Goal: Transaction & Acquisition: Book appointment/travel/reservation

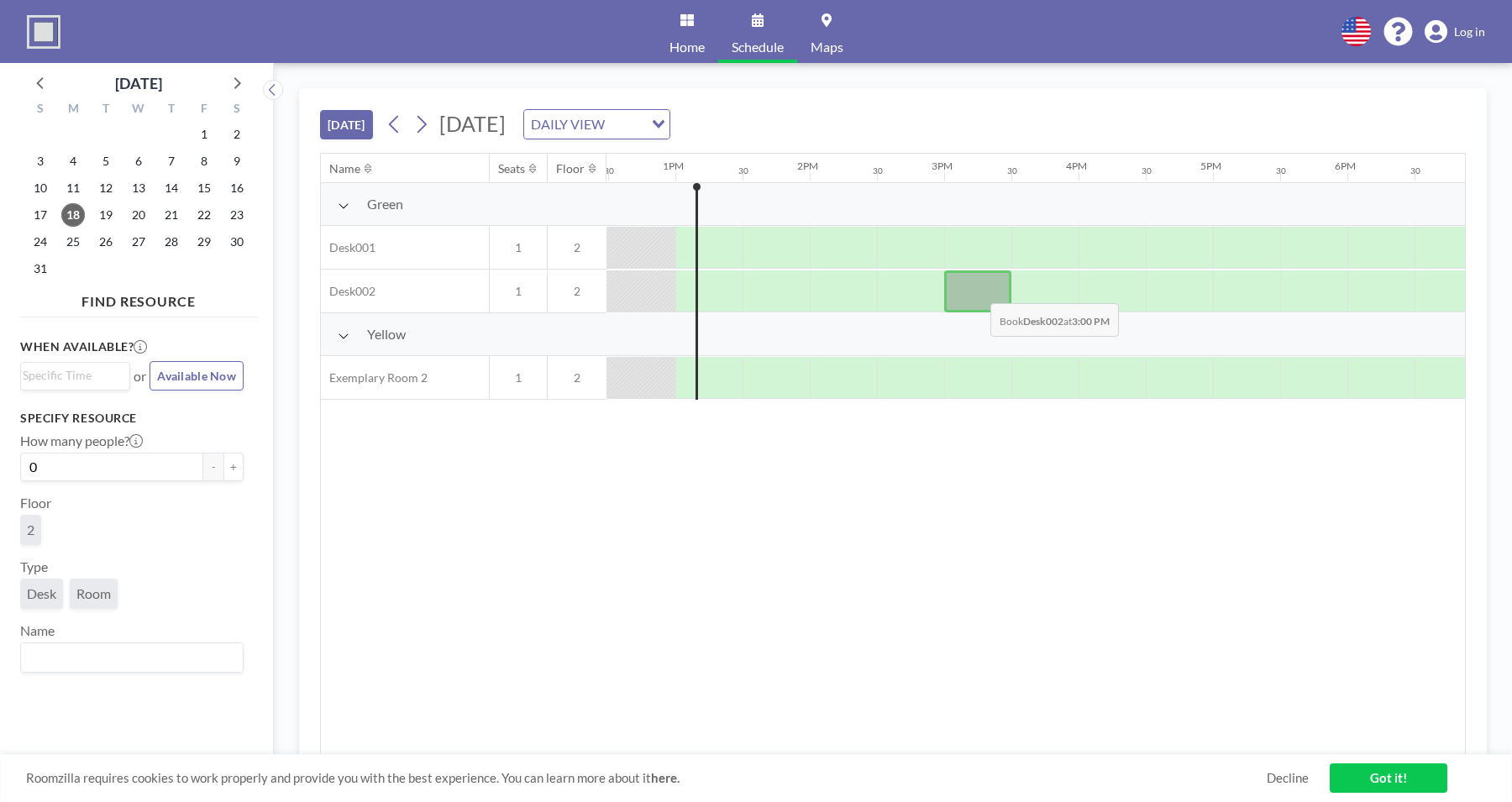
scroll to position [0, 1680]
click at [977, 291] on div at bounding box center [976, 291] width 67 height 42
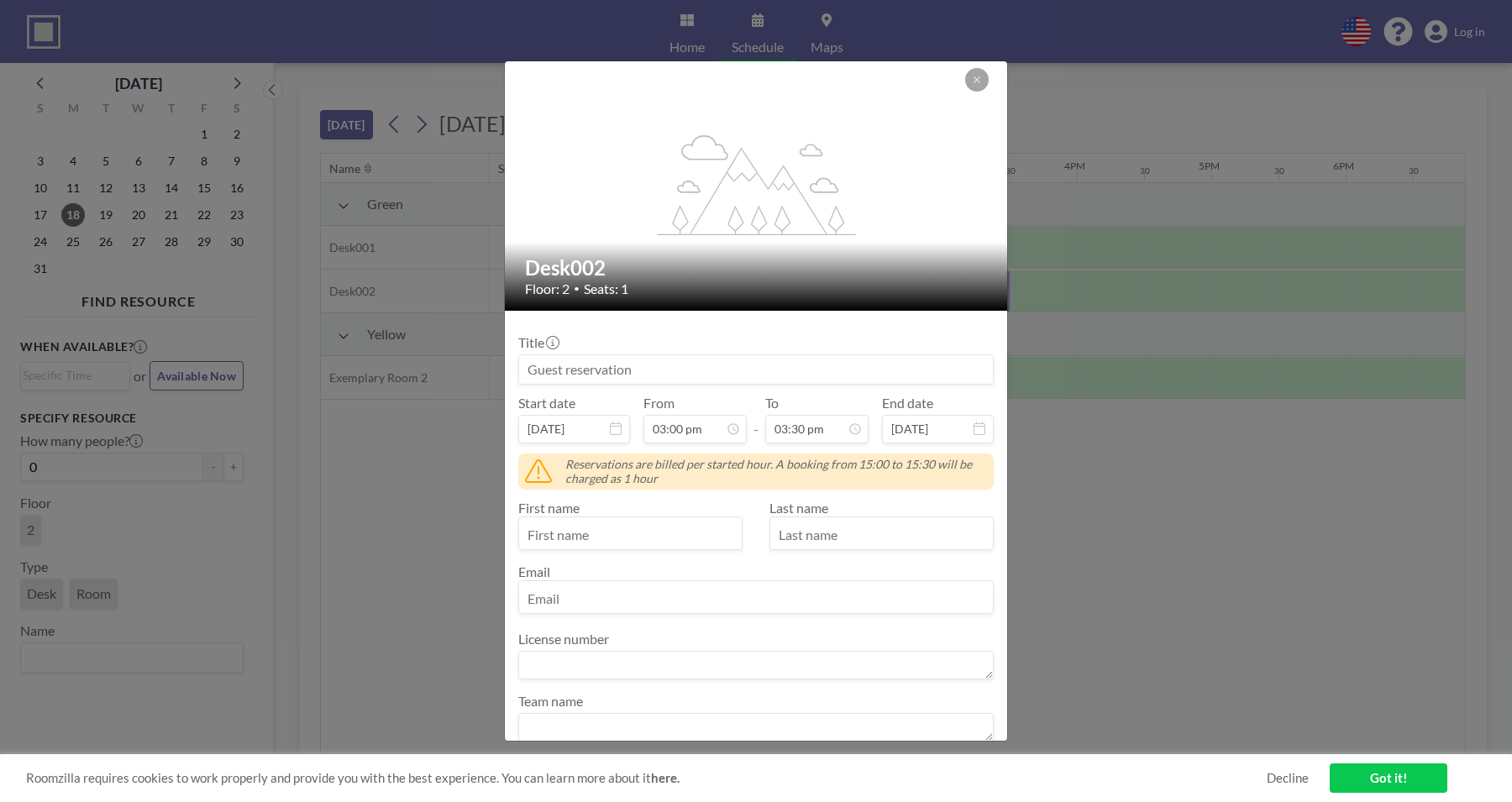
click at [619, 526] on input "text" at bounding box center [631, 535] width 223 height 29
type input "qwe"
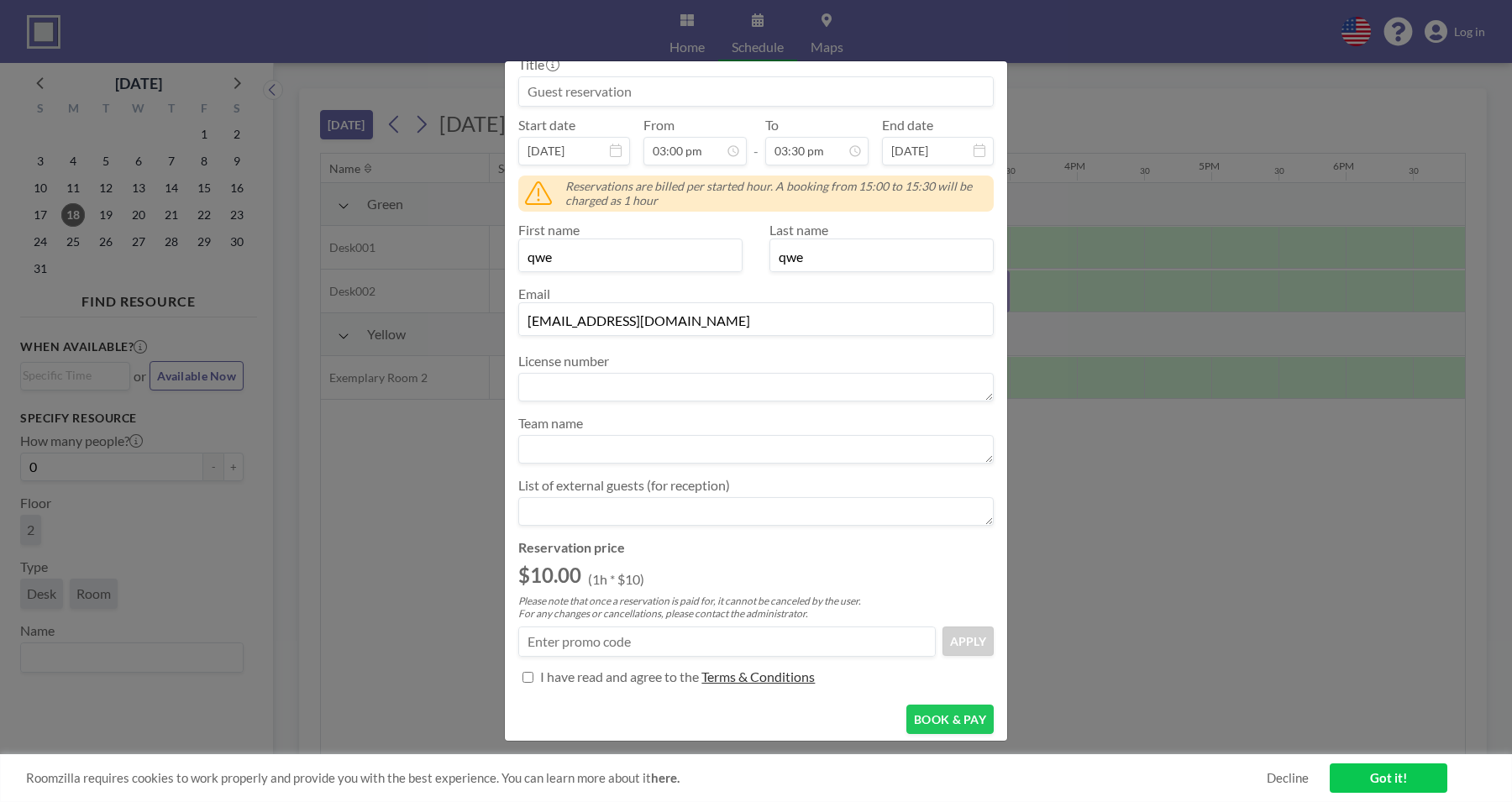
scroll to position [314, 0]
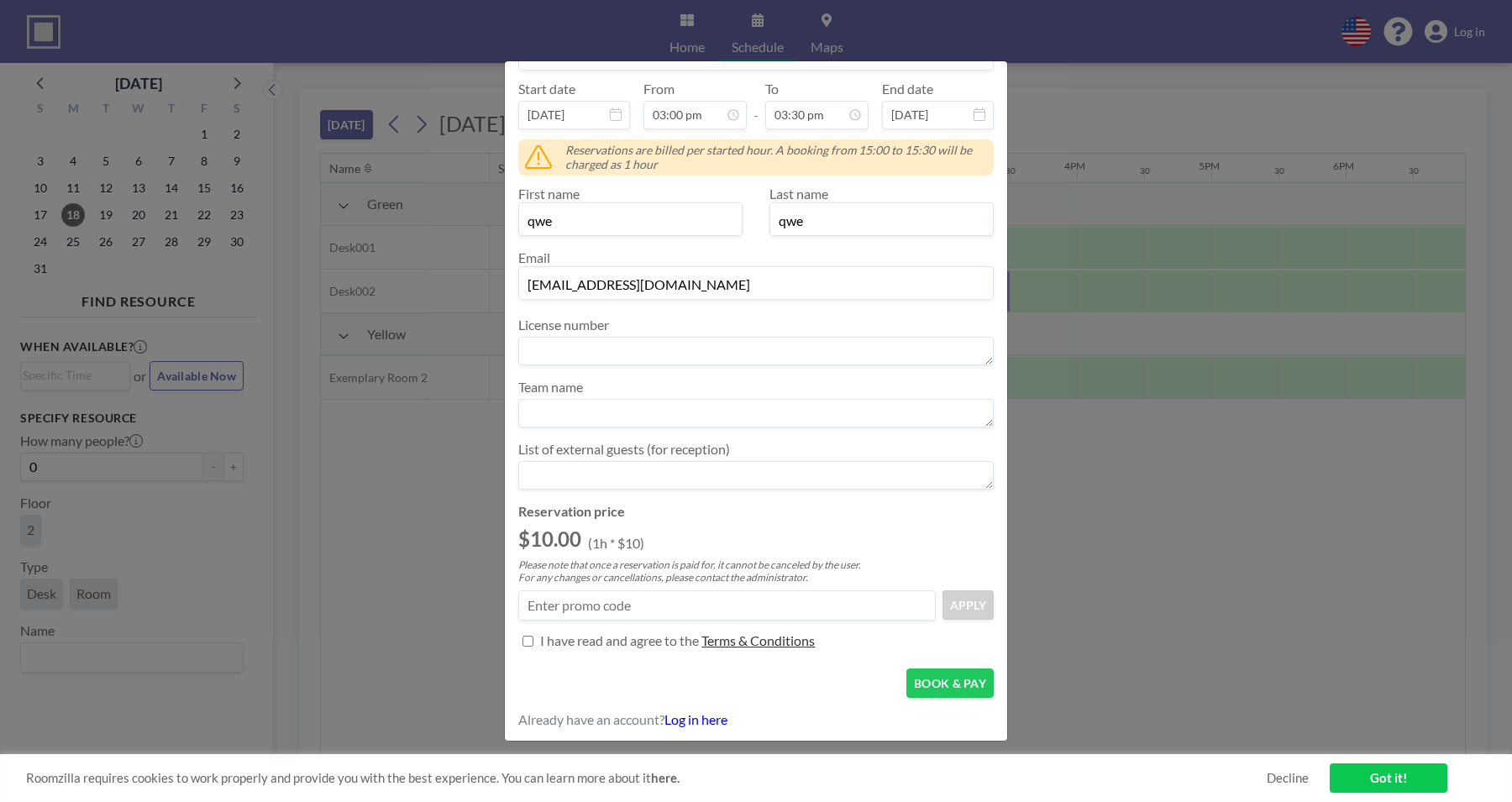
type input "roman-test@mail.com"
click at [521, 638] on div at bounding box center [528, 641] width 20 height 28
click at [530, 642] on input "How many people?" at bounding box center [528, 641] width 11 height 11
checkbox input "true"
click at [963, 679] on button "BOOK & PAY" at bounding box center [950, 683] width 87 height 29
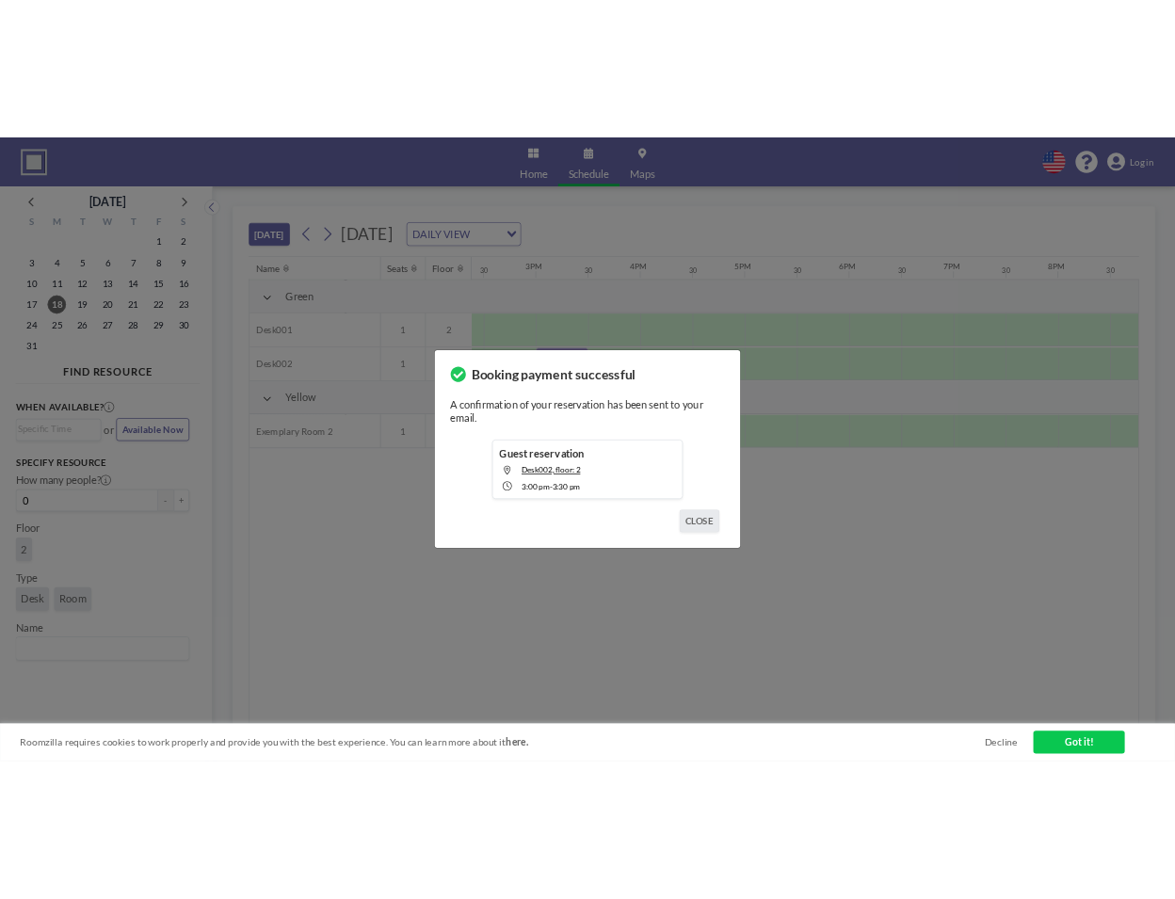
scroll to position [0, 2185]
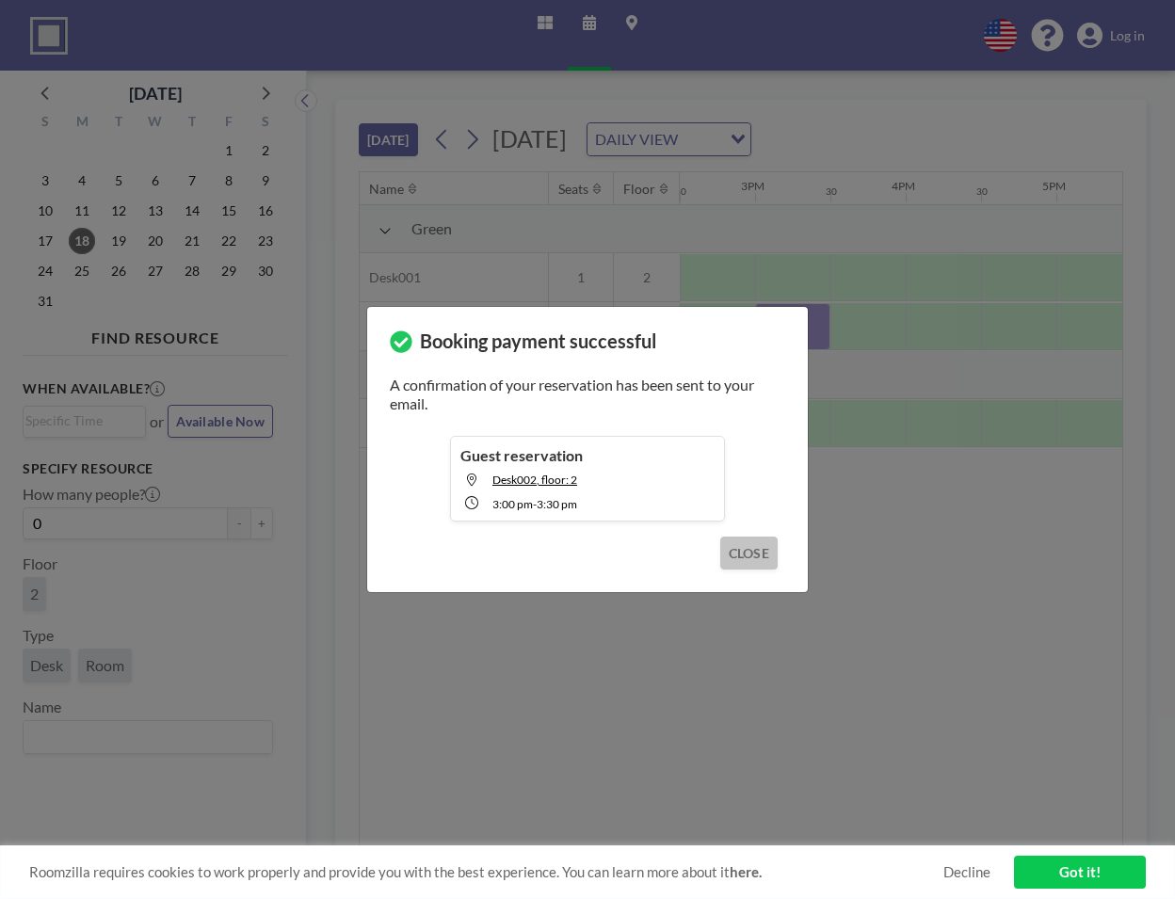
click at [750, 558] on button "CLOSE" at bounding box center [748, 553] width 57 height 33
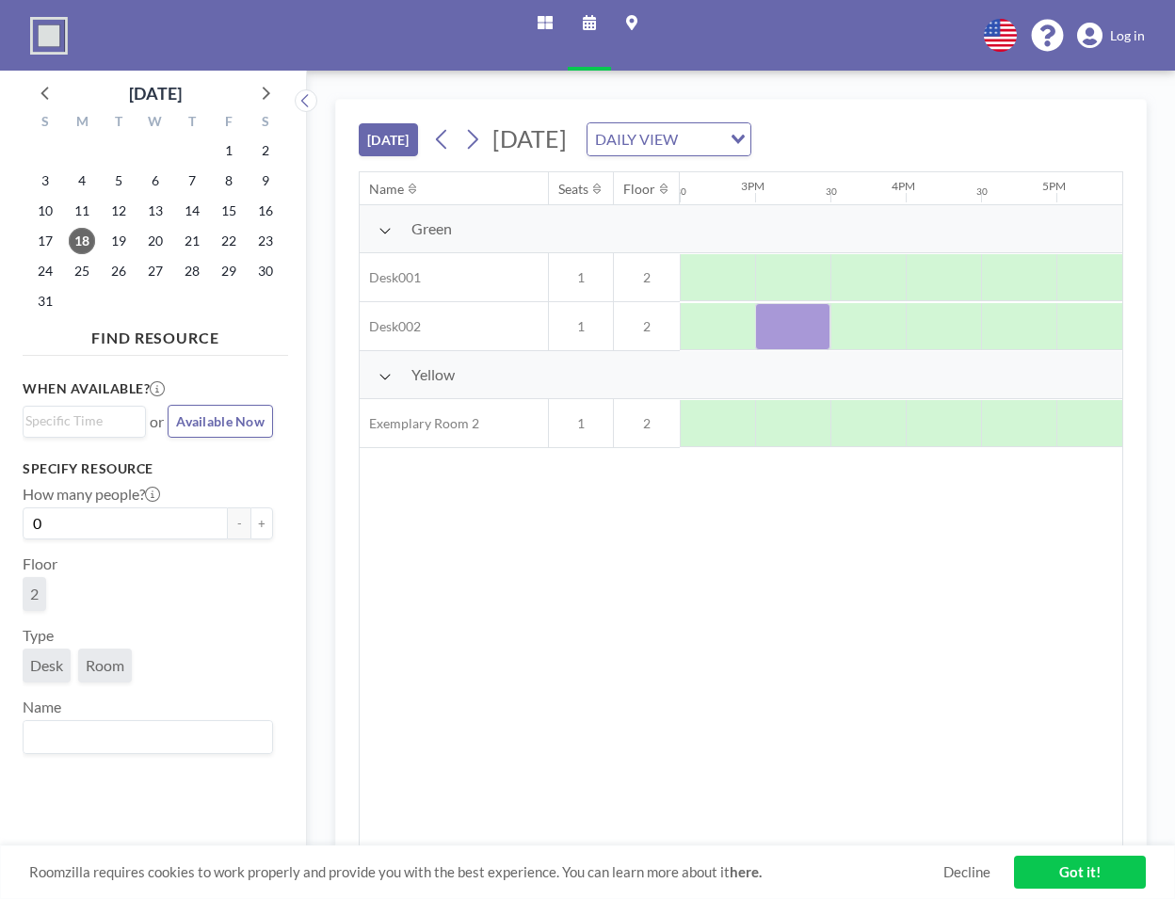
click at [1072, 872] on link "Got it!" at bounding box center [1080, 872] width 132 height 33
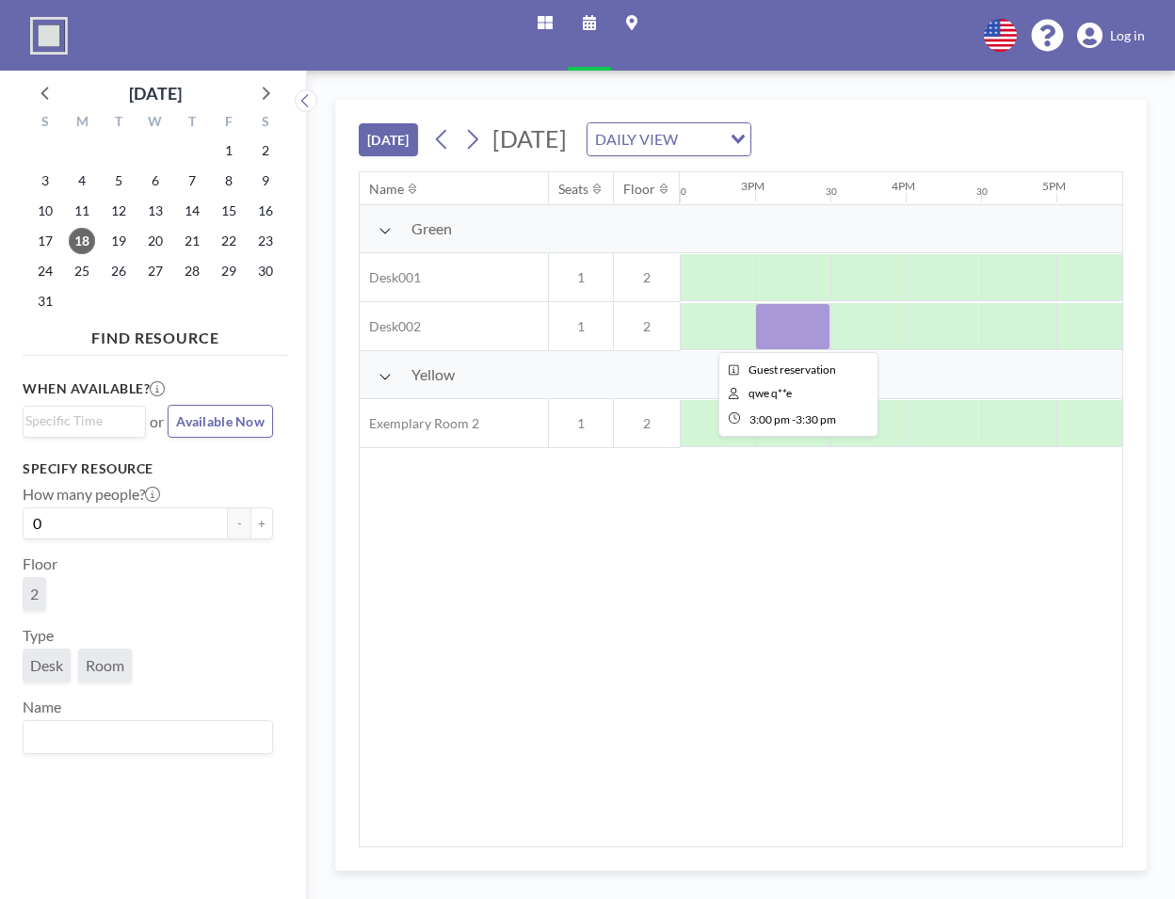
click at [810, 330] on div at bounding box center [792, 326] width 75 height 47
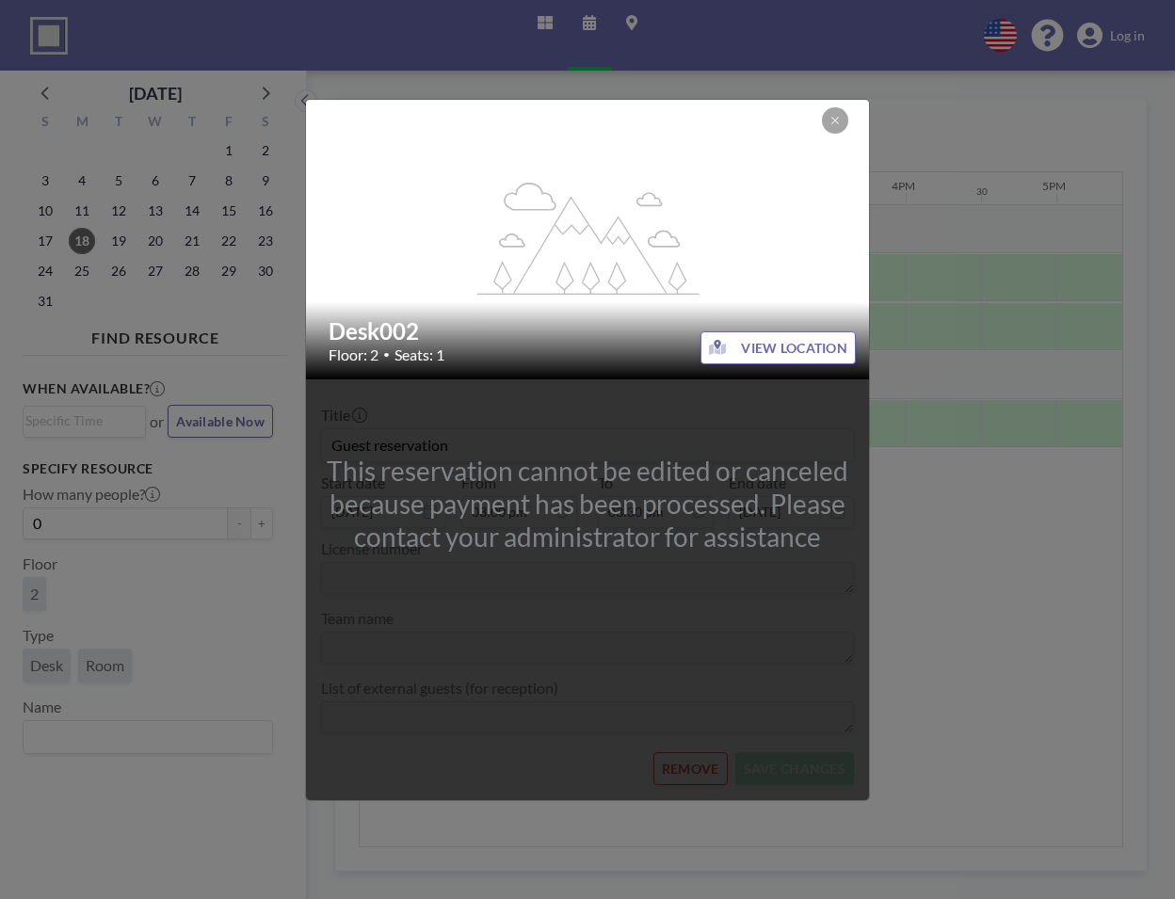
click at [1008, 591] on div "flex-grow: 1.2; Desk002 Floor: 2 • Seats: 1 VIEW LOCATION This reservation cann…" at bounding box center [587, 449] width 1175 height 899
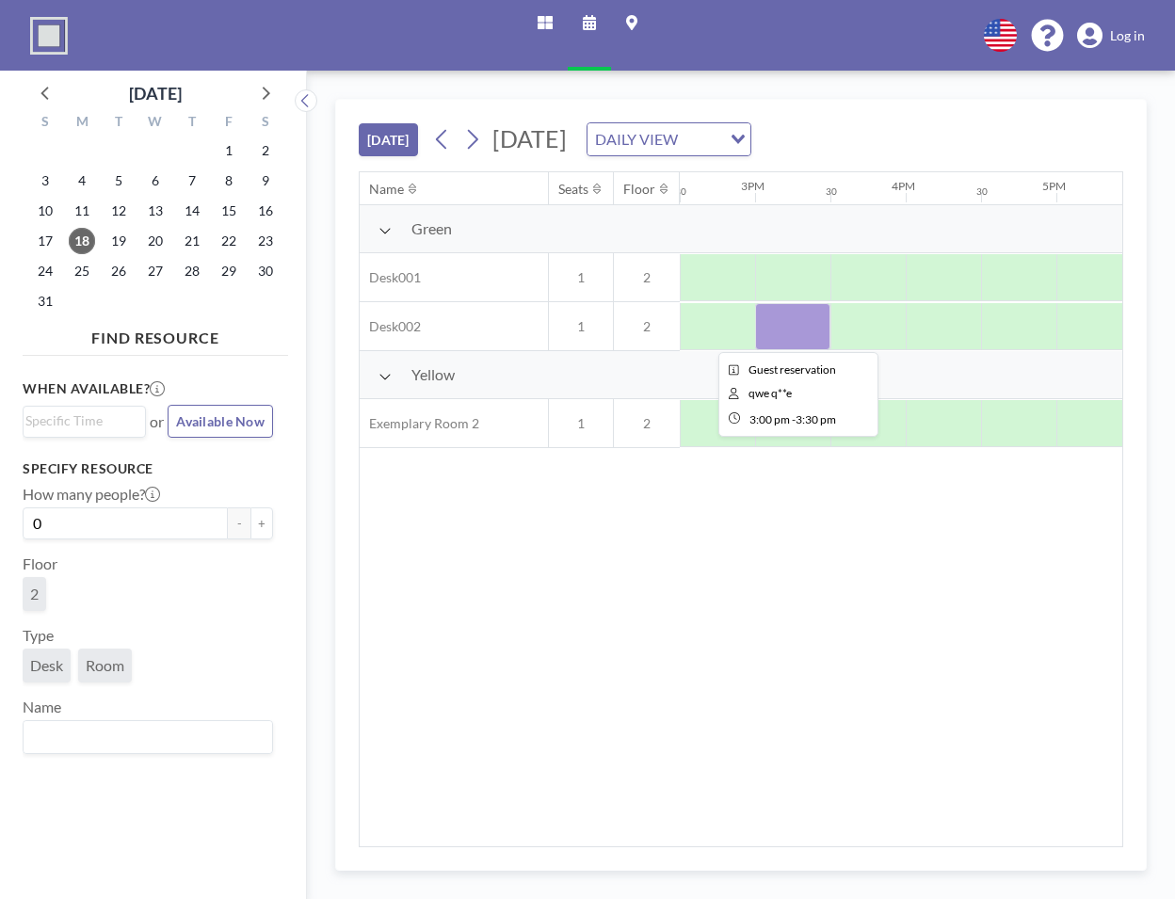
click at [790, 315] on div at bounding box center [792, 326] width 75 height 47
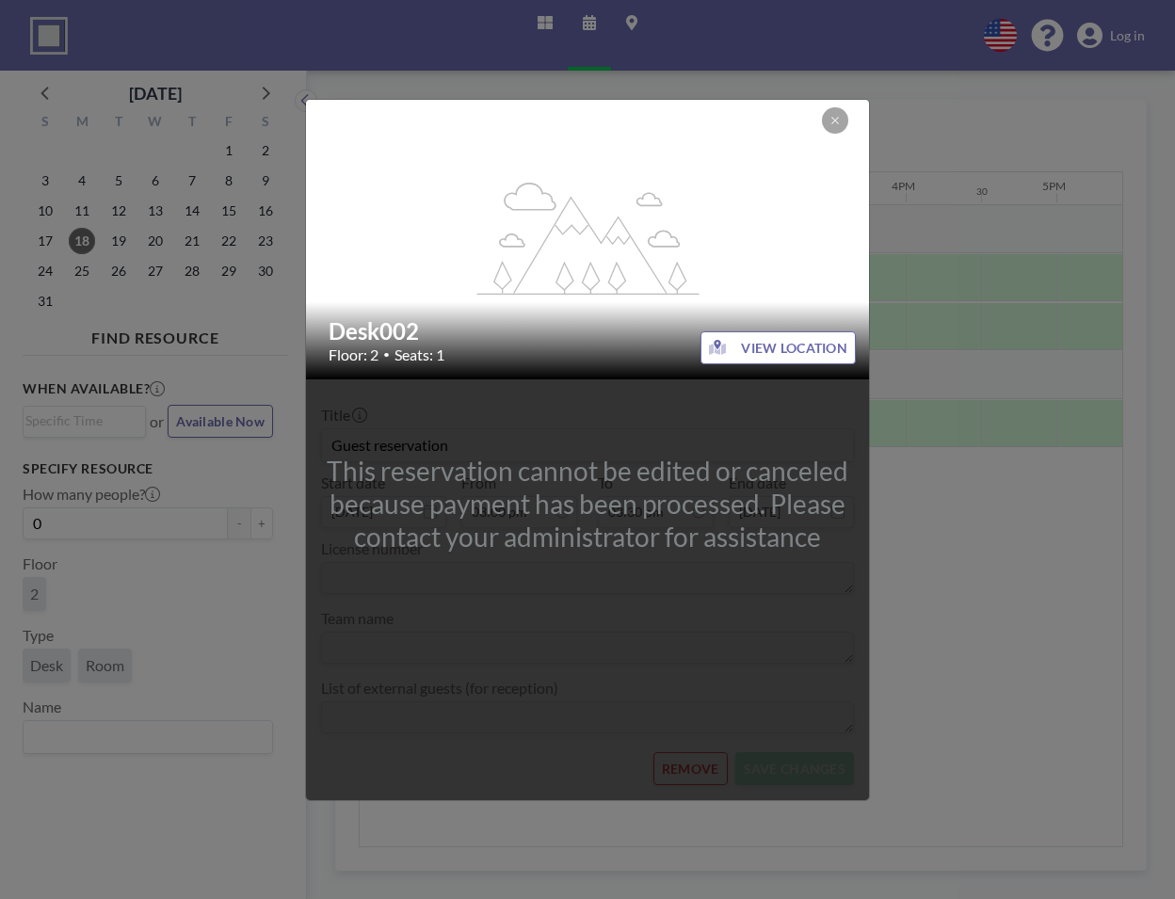
click at [969, 702] on div "flex-grow: 1.2; Desk002 Floor: 2 • Seats: 1 VIEW LOCATION This reservation cann…" at bounding box center [587, 449] width 1175 height 899
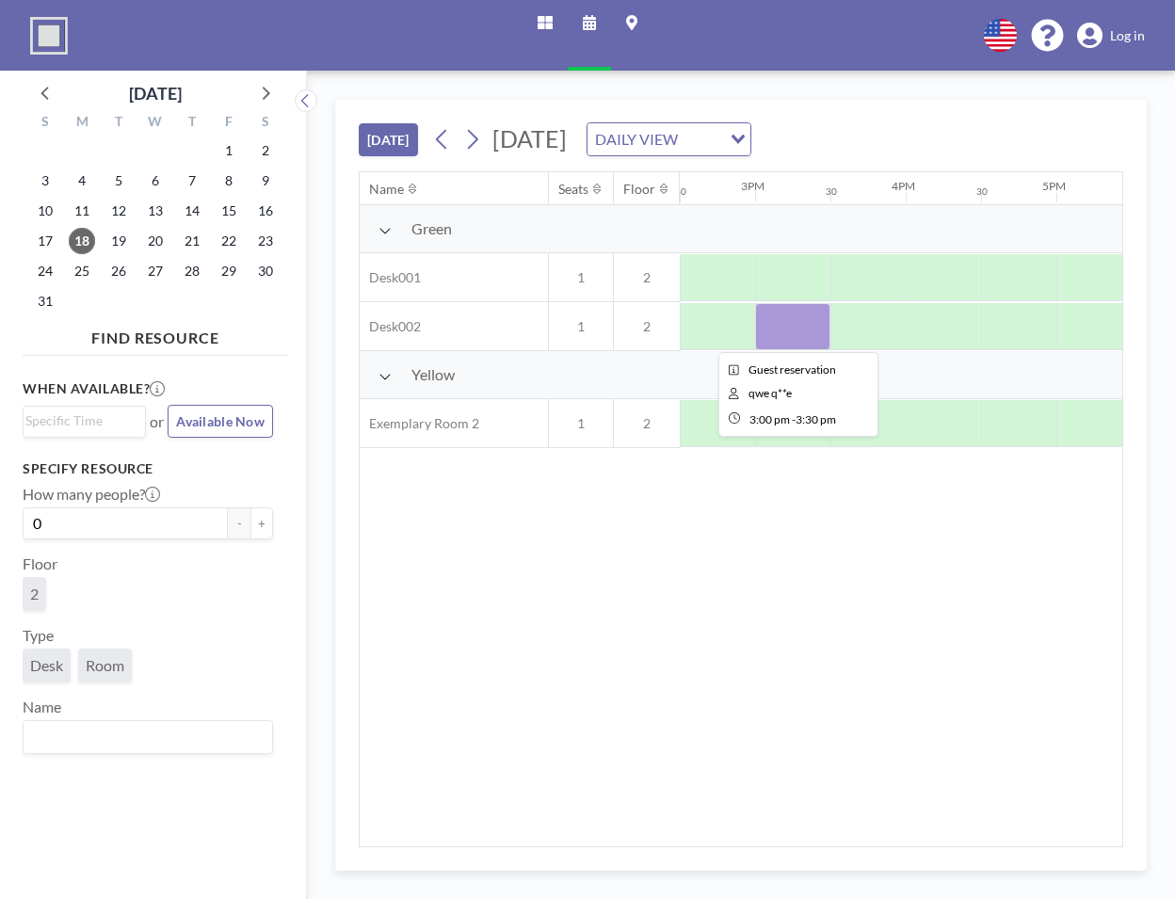
click at [795, 330] on div at bounding box center [792, 326] width 75 height 47
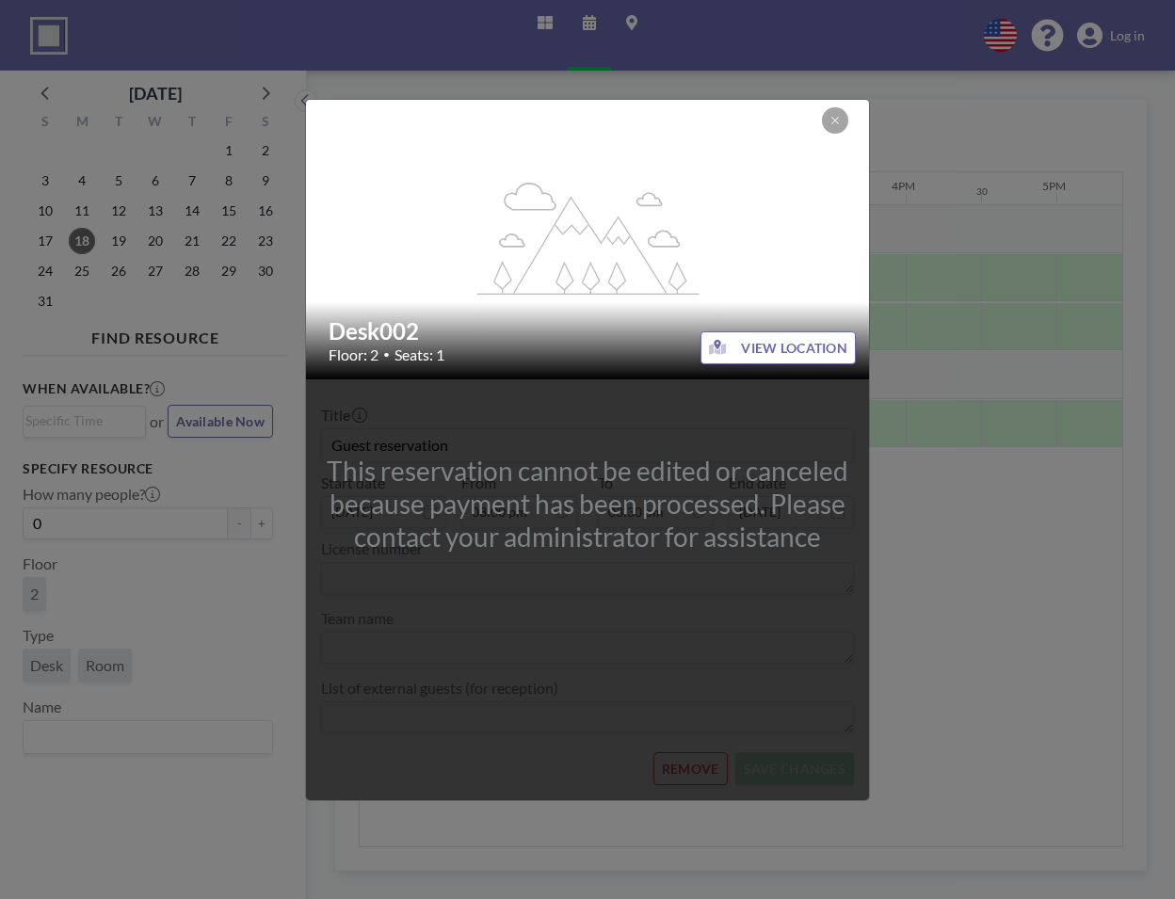
click at [514, 629] on div "This reservation cannot be edited or canceled because payment has been processe…" at bounding box center [587, 589] width 563 height 421
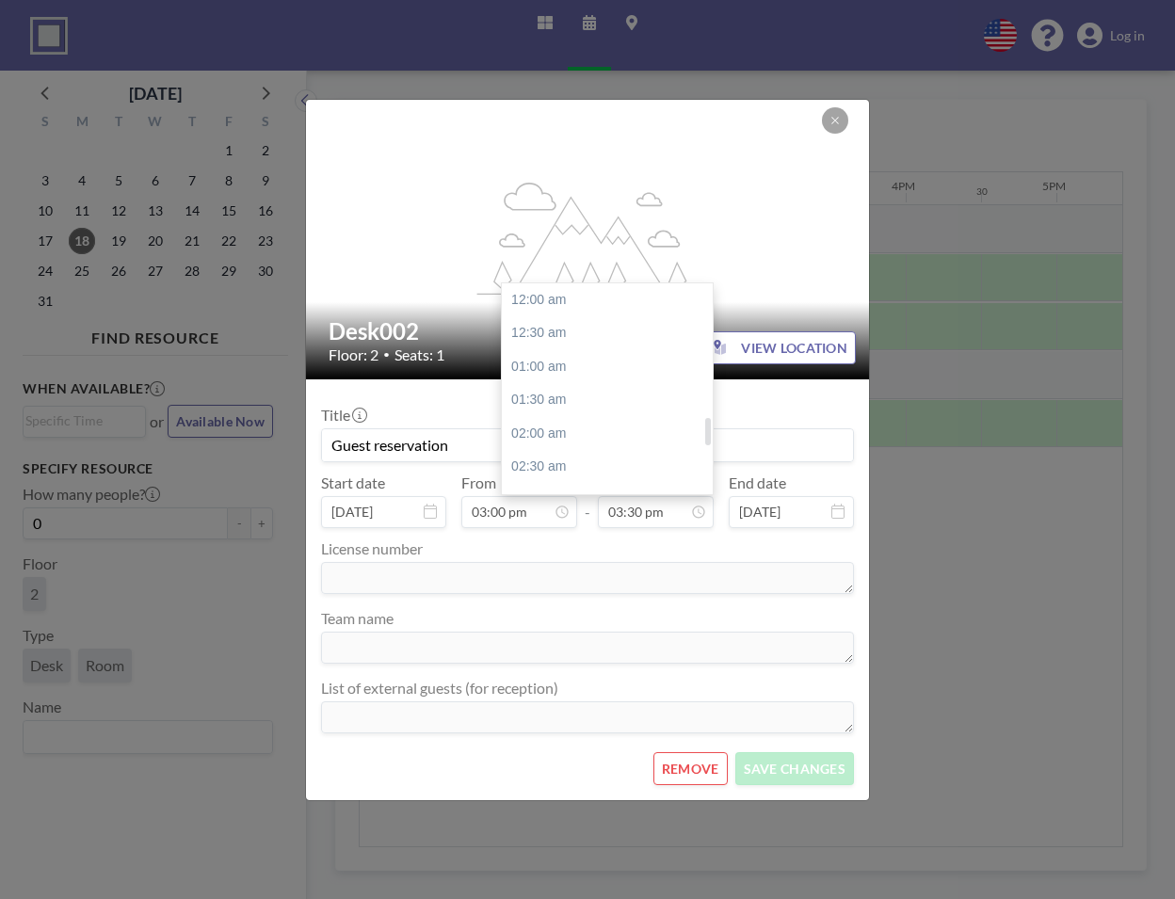
scroll to position [1039, 0]
click at [558, 369] on div "04:30 pm" at bounding box center [607, 367] width 211 height 34
type input "04:30 pm"
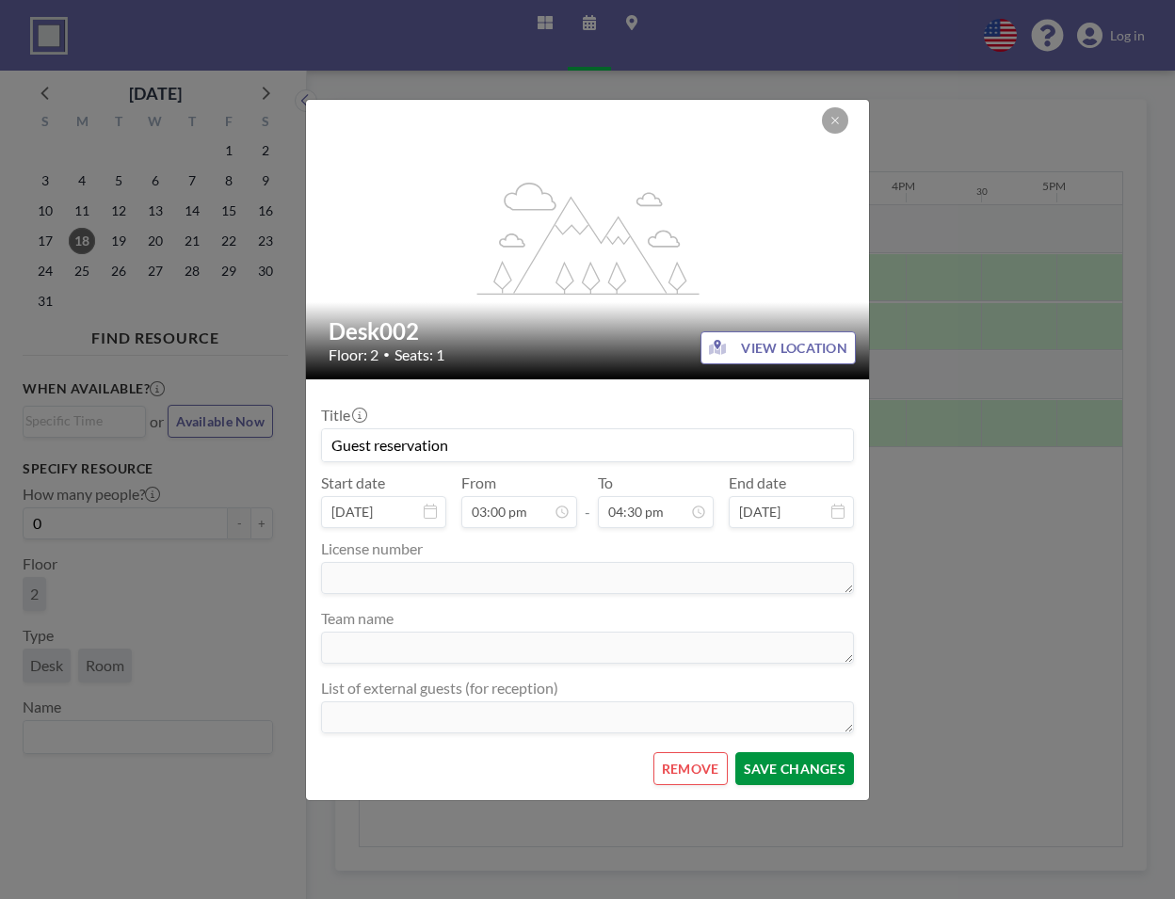
scroll to position [0, 0]
click at [778, 769] on button "SAVE CHANGES" at bounding box center [794, 768] width 119 height 33
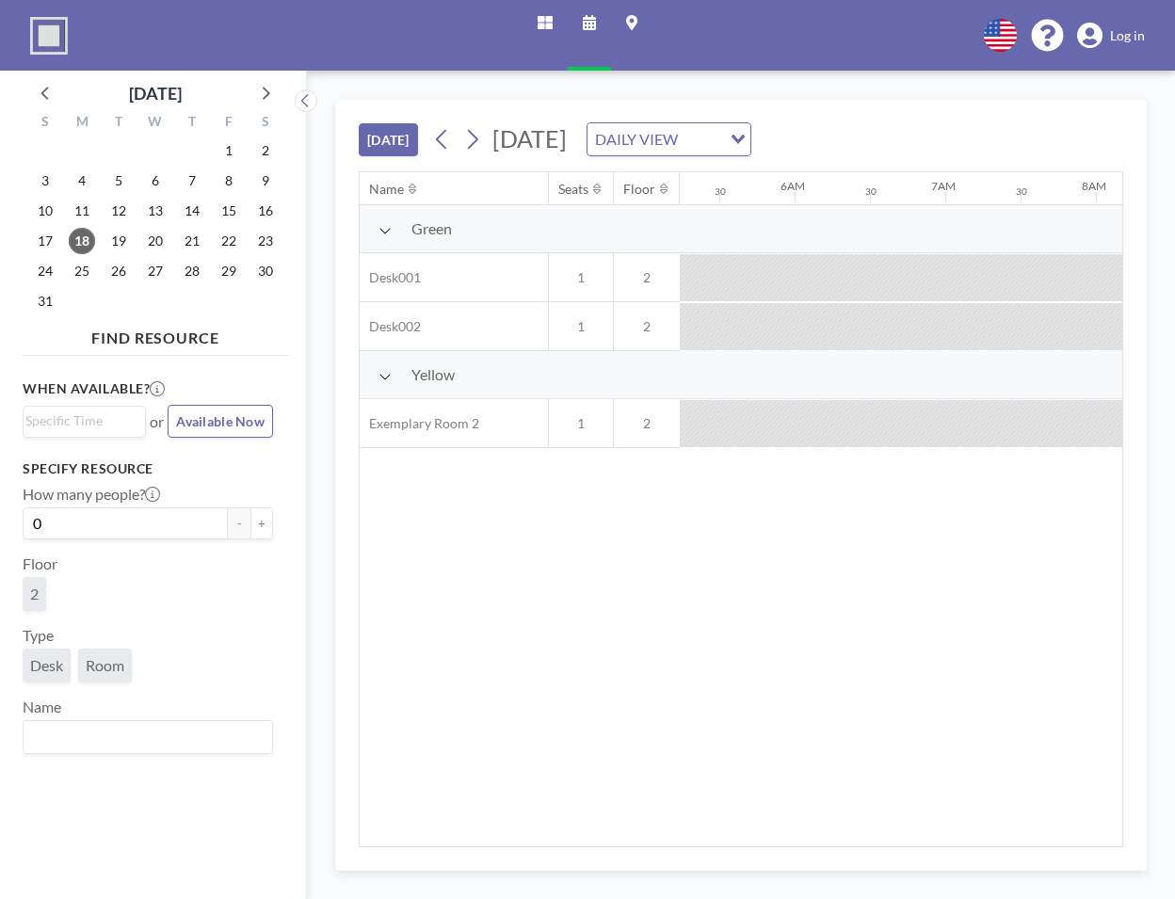
scroll to position [0, 1460]
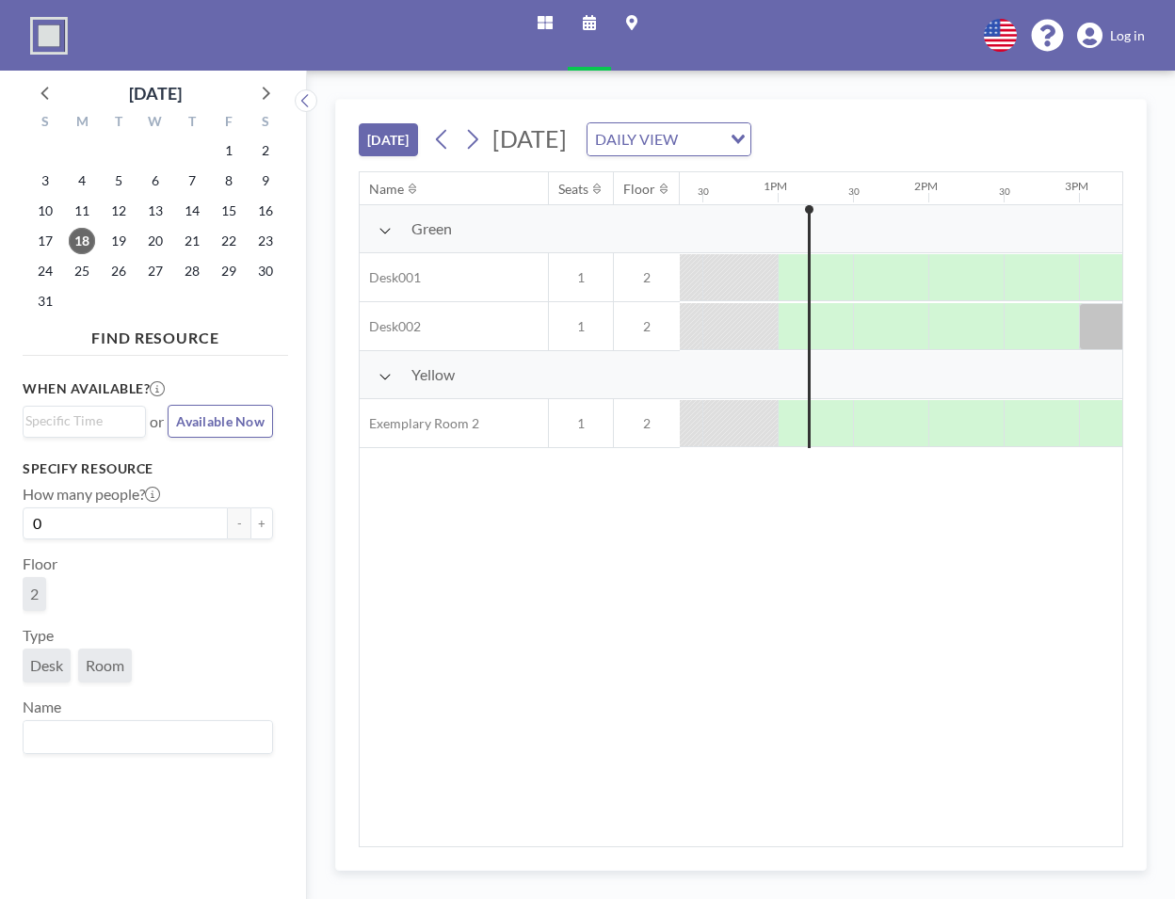
scroll to position [0, 1883]
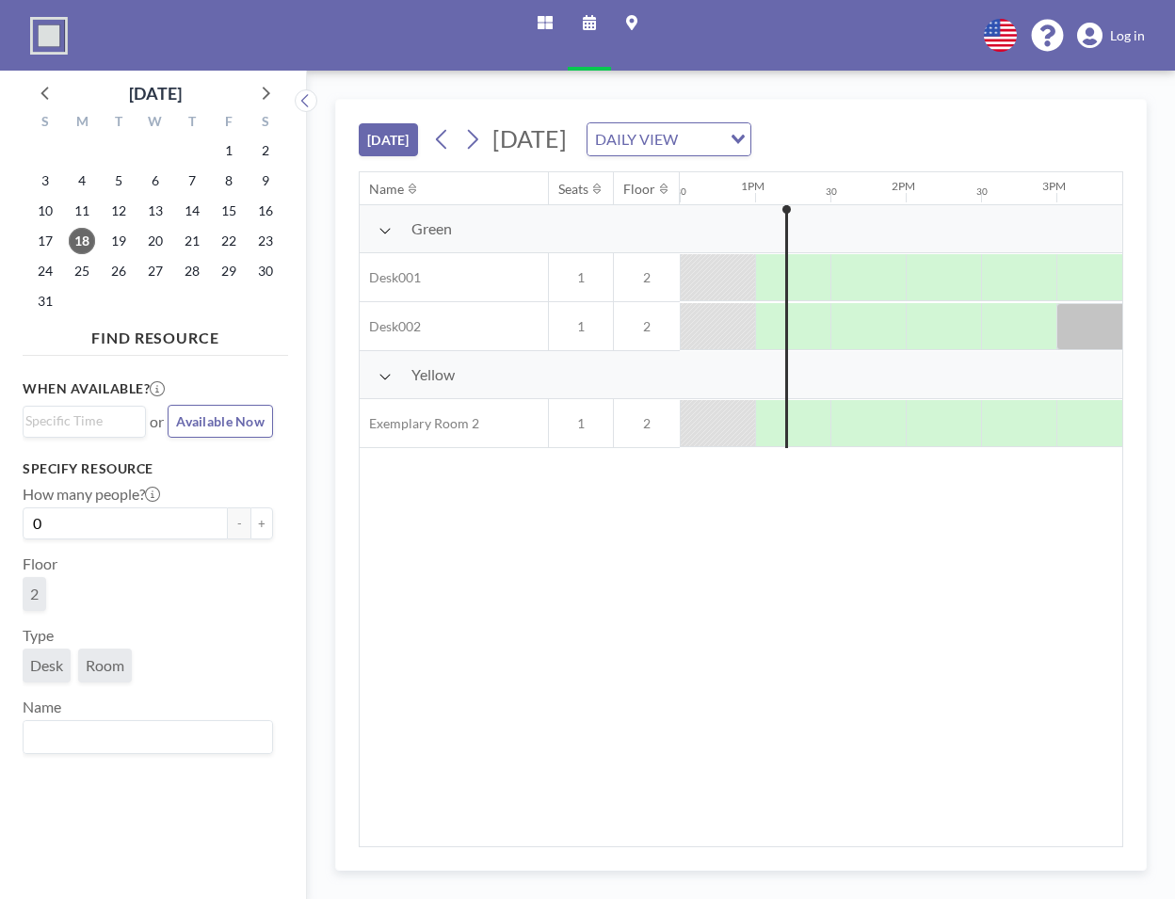
click at [721, 139] on div "DAILY VIEW" at bounding box center [655, 137] width 134 height 28
click at [846, 202] on li "WEEKLY VIEW" at bounding box center [860, 199] width 161 height 27
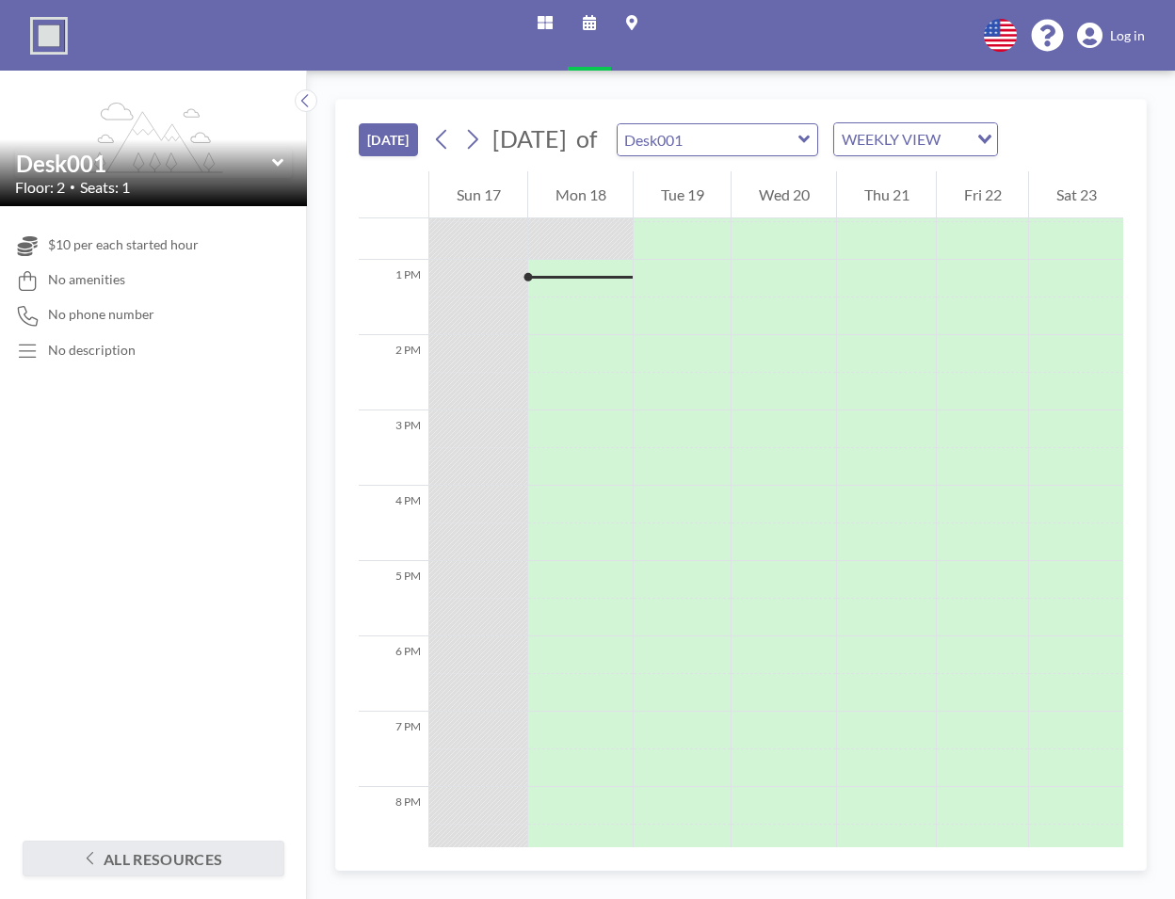
scroll to position [942, 0]
